Goal: Navigation & Orientation: Find specific page/section

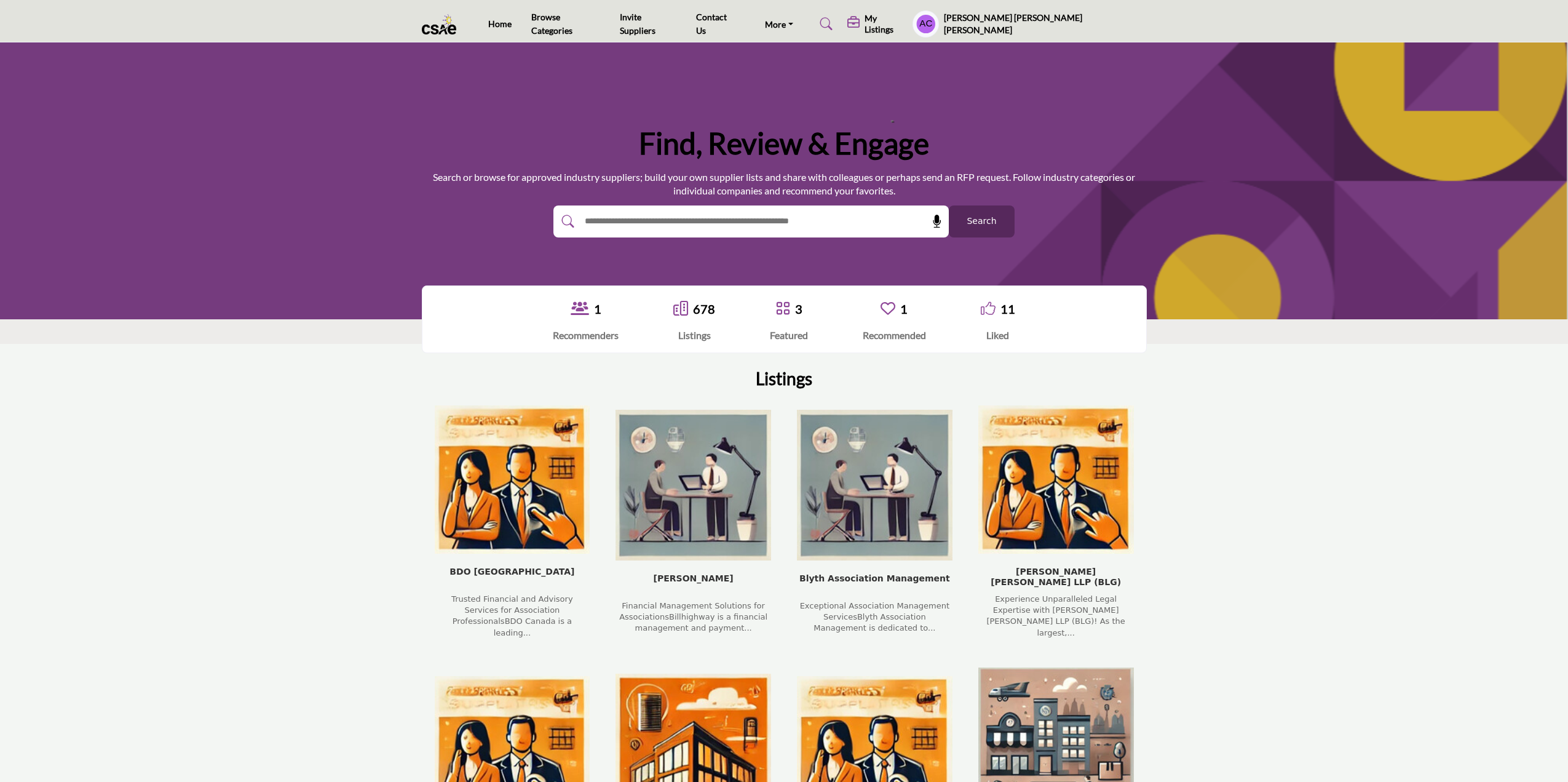
scroll to position [61, 0]
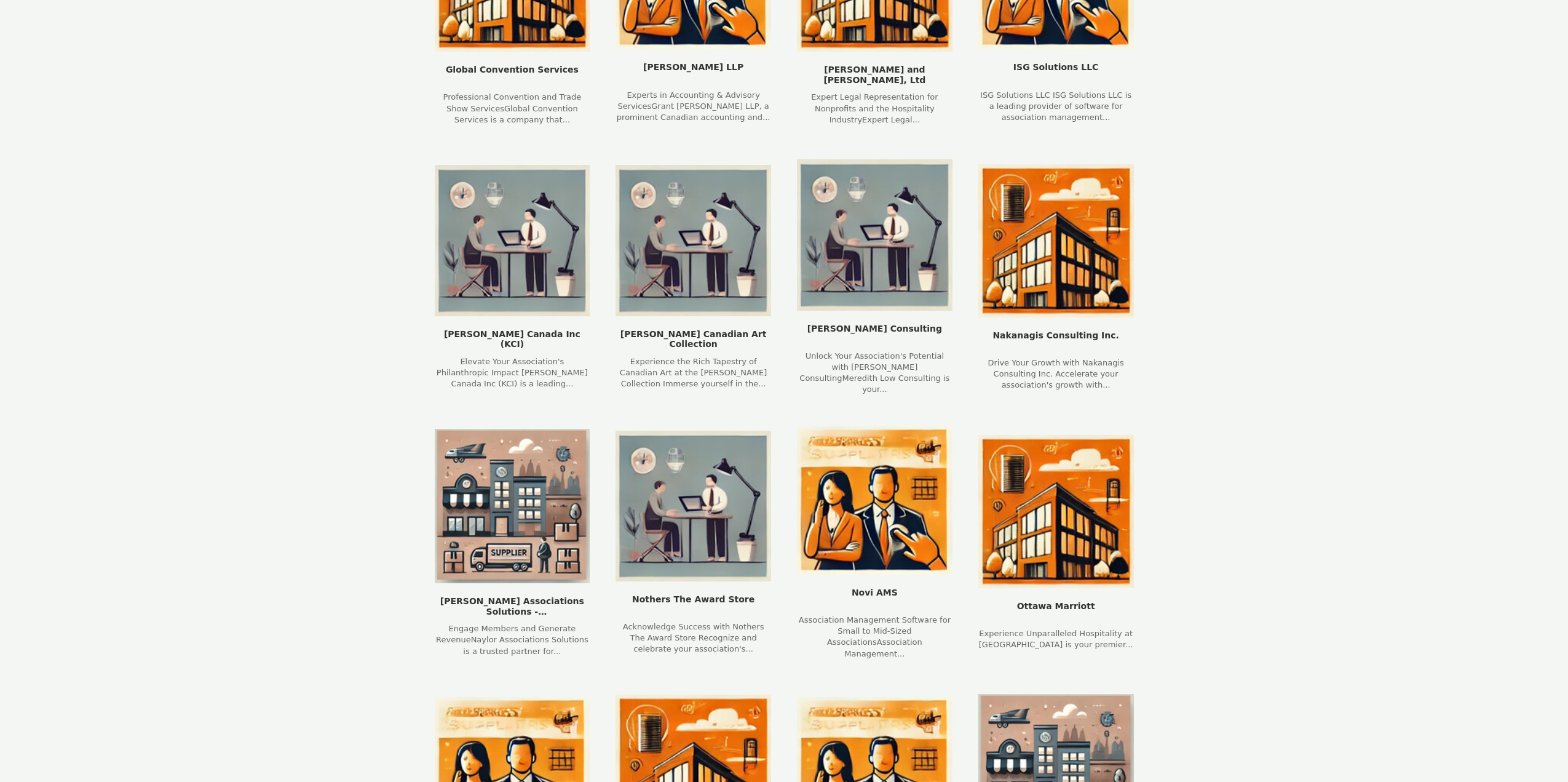
scroll to position [1640, 0]
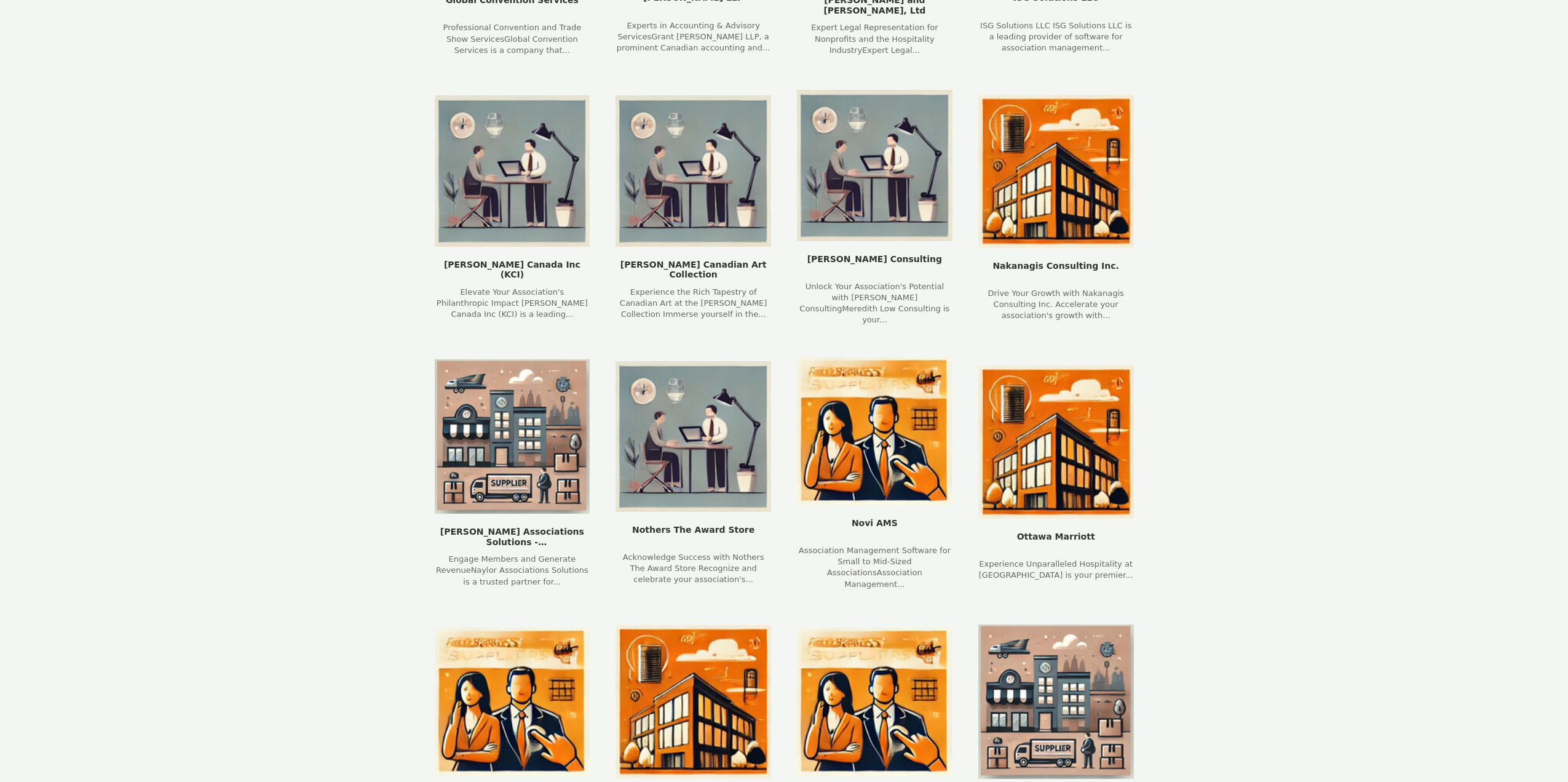
click at [1314, 235] on section "Listings BDO Canada Trusted Financial and Advisory Services for Association Pro…" at bounding box center [784, 478] width 1568 height 3550
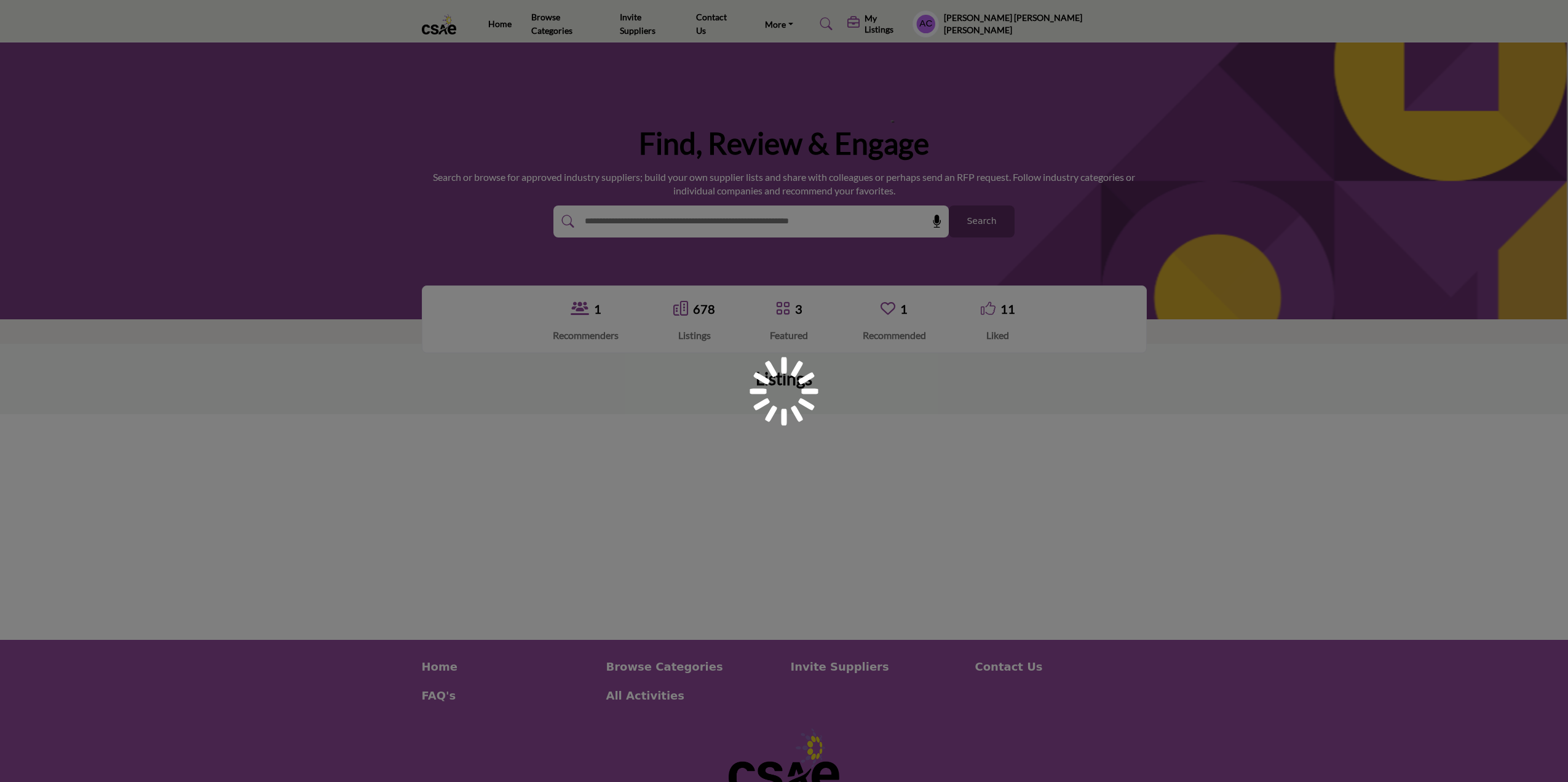
scroll to position [80, 0]
